Goal: Task Accomplishment & Management: Manage account settings

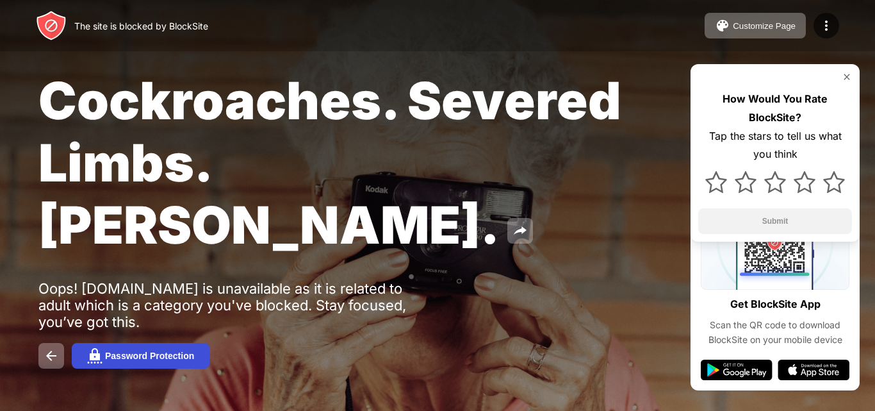
click at [77, 343] on button "Password Protection" at bounding box center [141, 356] width 138 height 26
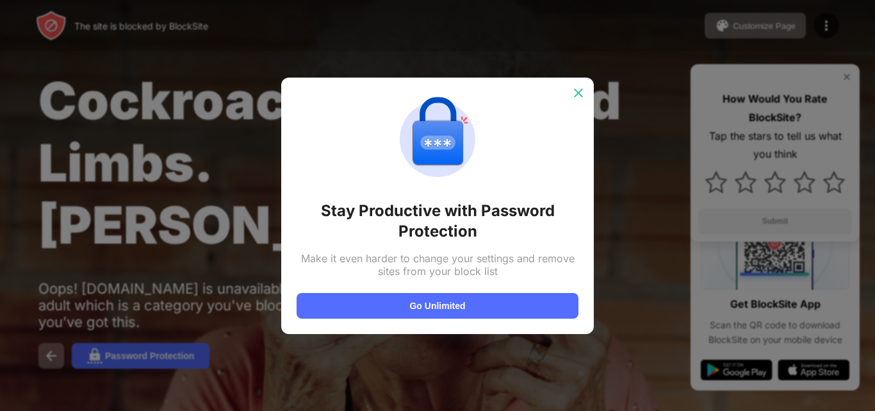
click at [571, 95] on div at bounding box center [578, 93] width 20 height 20
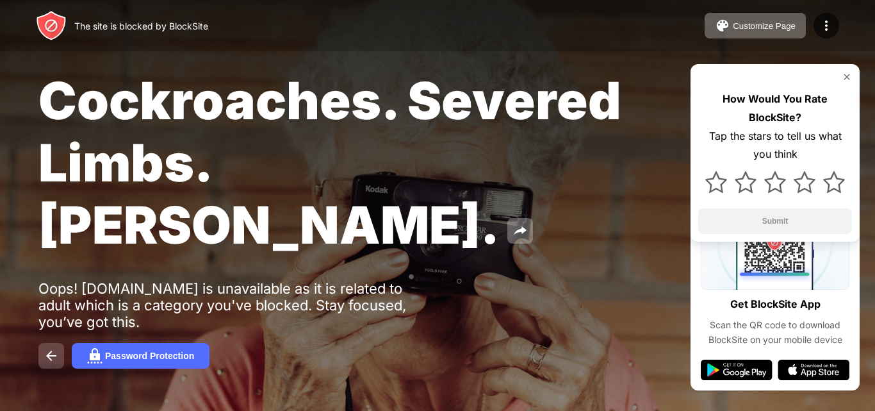
click at [55, 348] on img at bounding box center [51, 355] width 15 height 15
